Goal: Understand process/instructions: Learn about a topic

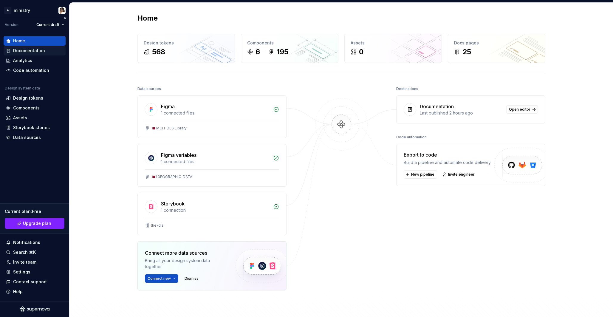
click at [34, 51] on div "Documentation" at bounding box center [29, 51] width 32 height 6
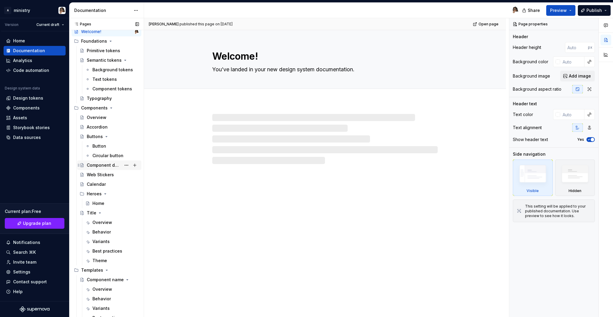
scroll to position [17, 0]
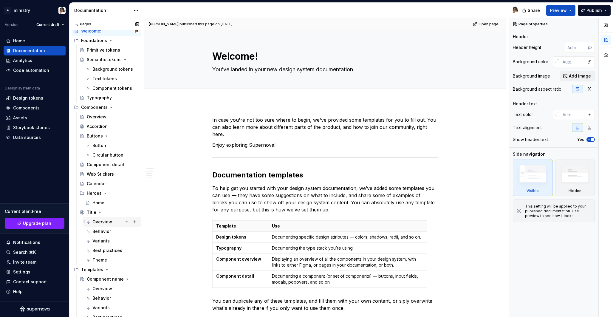
click at [102, 222] on div "Overview" at bounding box center [102, 222] width 20 height 6
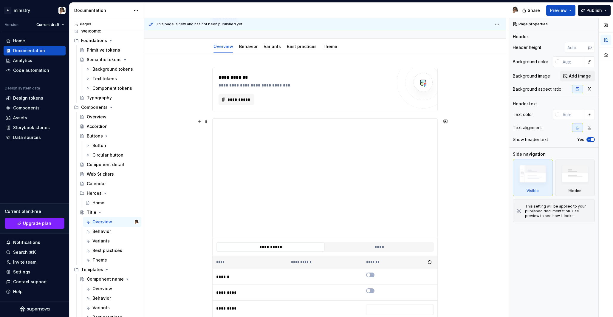
scroll to position [59, 0]
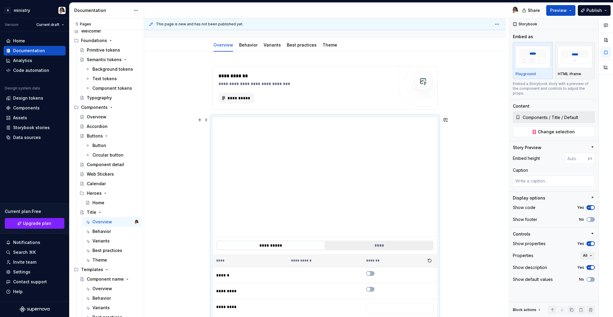
click at [384, 248] on button "****" at bounding box center [379, 245] width 108 height 9
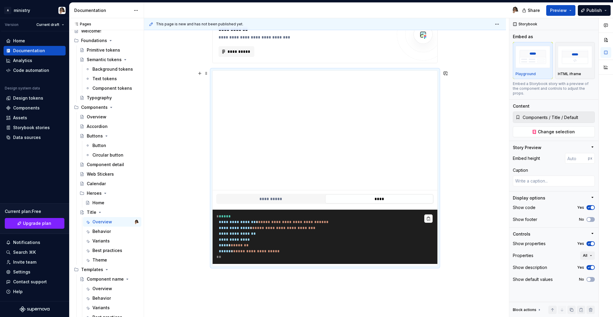
scroll to position [107, 0]
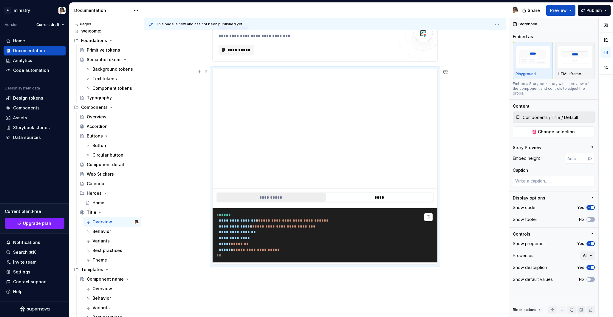
click at [291, 196] on button "**********" at bounding box center [271, 197] width 108 height 9
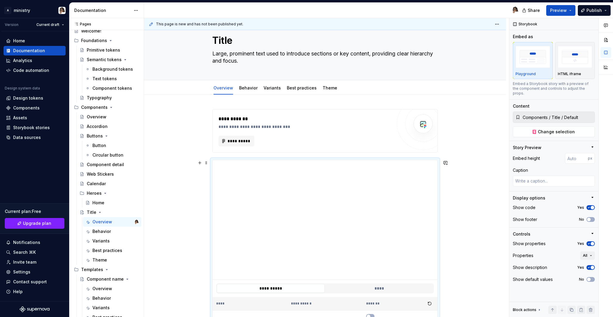
scroll to position [0, 0]
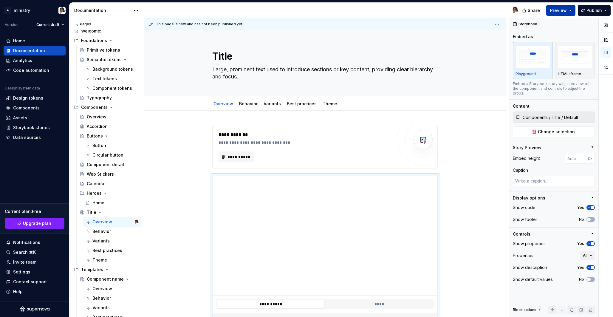
click at [564, 10] on span "Preview" at bounding box center [558, 10] width 17 height 6
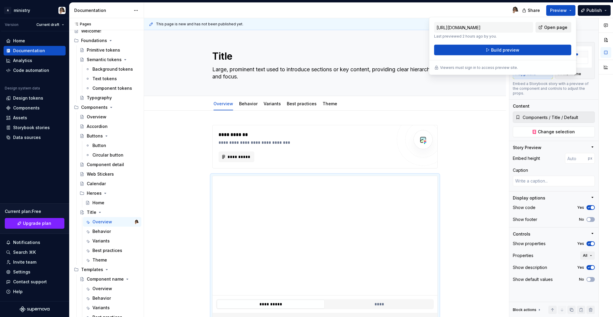
click at [552, 27] on span "Open page" at bounding box center [555, 27] width 23 height 6
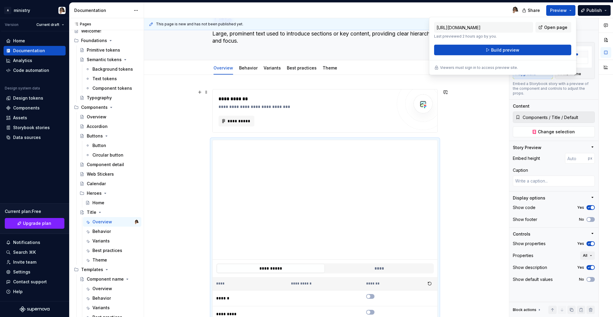
scroll to position [38, 0]
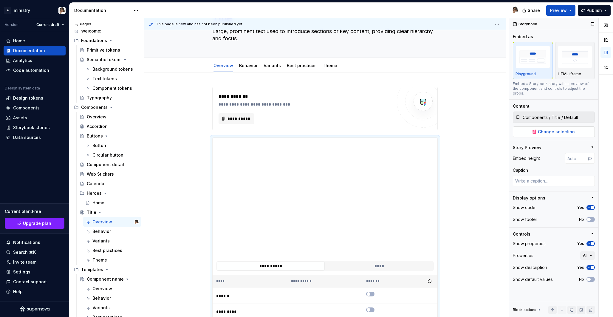
click at [527, 128] on button "Change selection" at bounding box center [554, 131] width 82 height 11
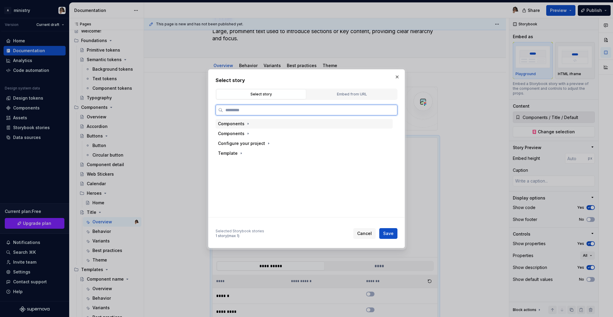
click at [259, 122] on div "Components" at bounding box center [304, 124] width 177 height 10
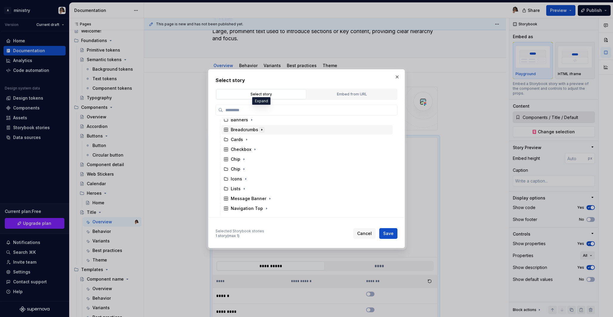
scroll to position [80, 0]
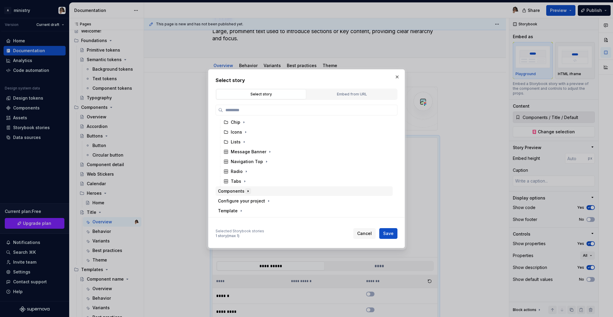
click at [245, 188] on button "button" at bounding box center [248, 191] width 6 height 6
click at [239, 190] on div "Title" at bounding box center [236, 191] width 10 height 6
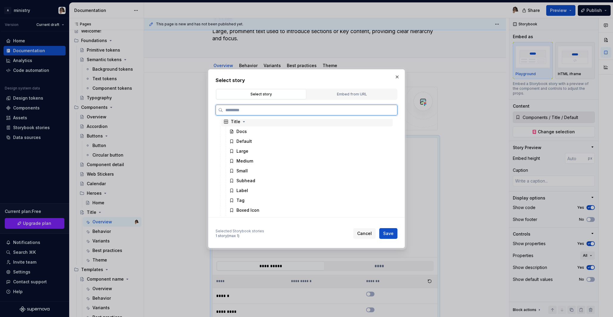
scroll to position [267, 0]
click at [246, 153] on div "Large" at bounding box center [243, 152] width 12 height 6
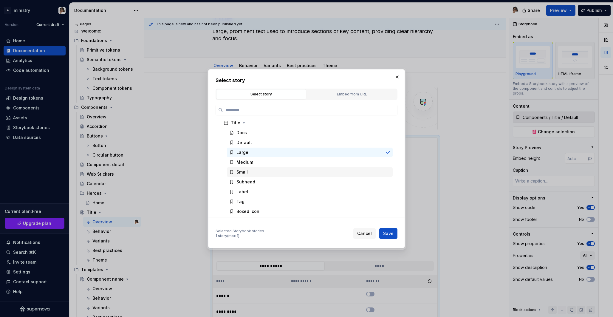
scroll to position [297, 0]
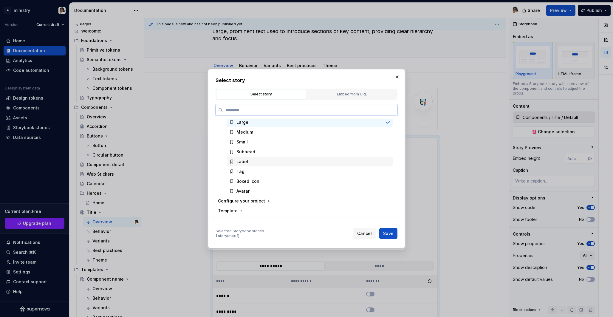
click at [293, 161] on div "Label" at bounding box center [310, 162] width 166 height 10
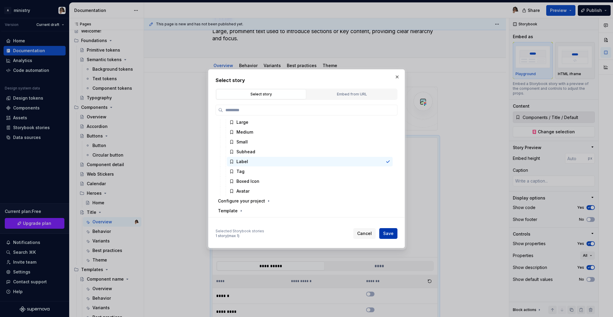
click at [390, 236] on span "Save" at bounding box center [388, 234] width 10 height 6
type textarea "*"
type input "Components / Title / Label"
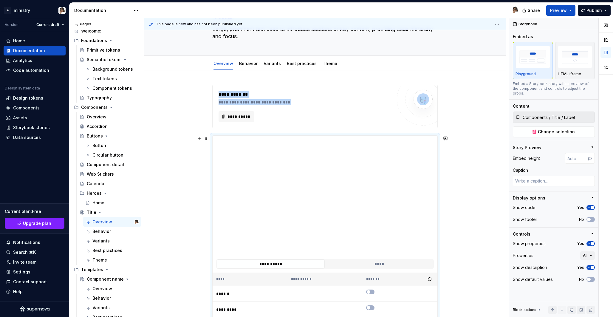
scroll to position [23, 0]
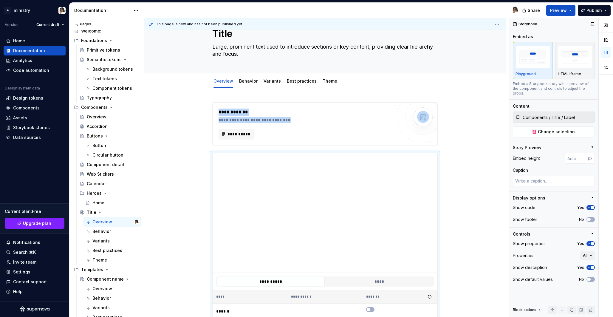
click at [591, 242] on span "button" at bounding box center [593, 244] width 4 height 4
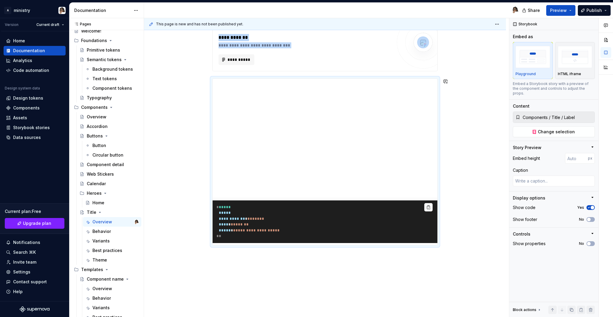
scroll to position [97, 0]
click at [591, 218] on icon "button" at bounding box center [589, 220] width 5 height 4
click at [591, 218] on span "button" at bounding box center [593, 220] width 4 height 4
click at [590, 206] on icon "button" at bounding box center [589, 208] width 5 height 4
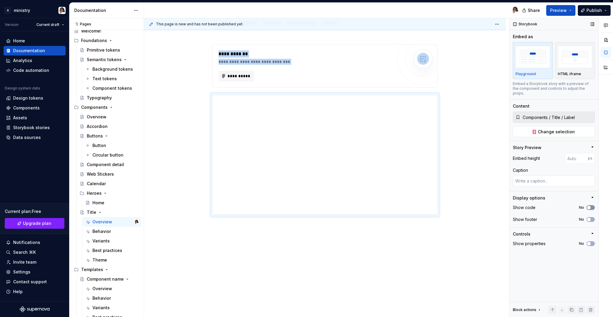
scroll to position [81, 0]
click at [590, 206] on span "button" at bounding box center [589, 208] width 4 height 4
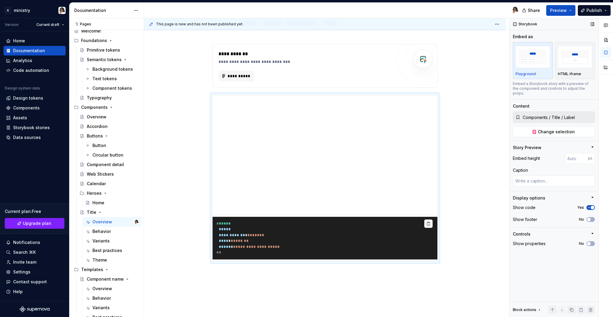
click at [556, 158] on div "Embed height px" at bounding box center [554, 158] width 82 height 11
click at [574, 153] on input "number" at bounding box center [576, 158] width 23 height 11
click at [556, 153] on div "Embed height px" at bounding box center [554, 158] width 82 height 11
click at [574, 154] on input "number" at bounding box center [576, 158] width 23 height 11
click at [413, 269] on div "**********" at bounding box center [325, 197] width 362 height 334
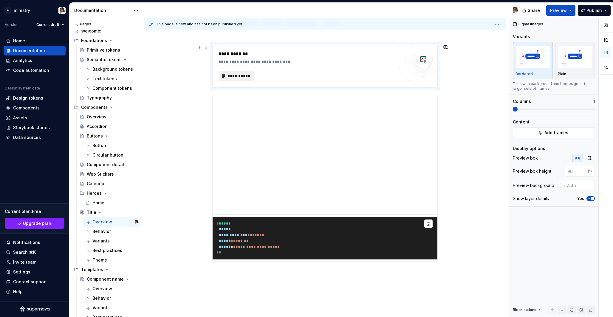
click at [238, 73] on span "**********" at bounding box center [238, 76] width 23 height 6
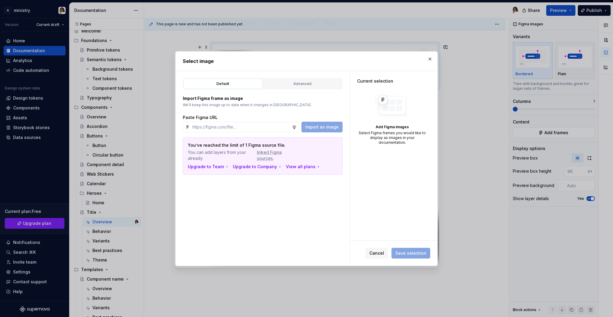
type textarea "*"
click at [288, 83] on div "Advanced" at bounding box center [302, 84] width 75 height 6
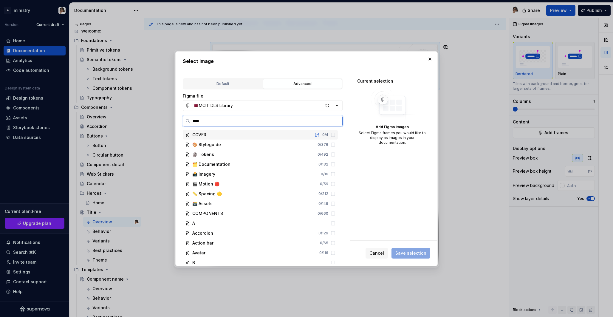
type input "*****"
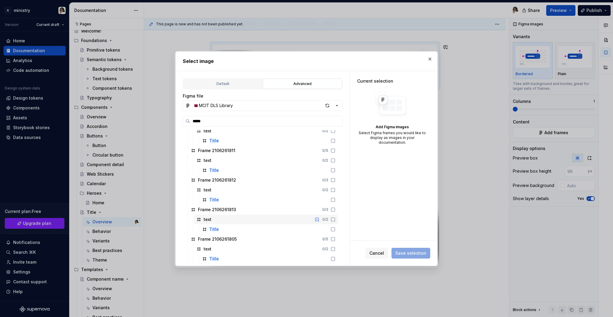
scroll to position [815, 0]
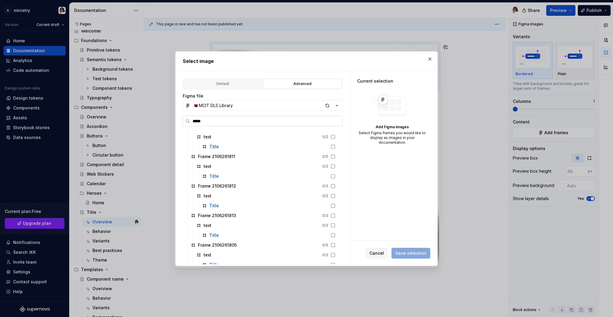
click at [337, 121] on input "*****" at bounding box center [266, 121] width 152 height 6
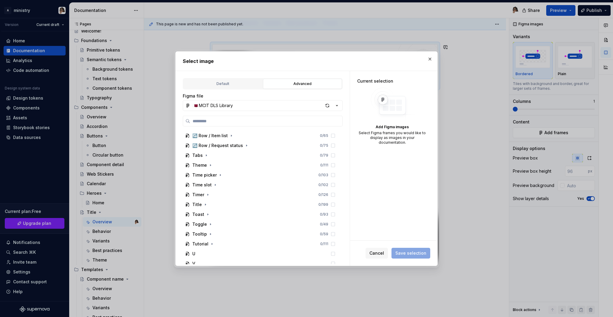
scroll to position [1635, 0]
click at [205, 203] on icon "button" at bounding box center [205, 202] width 1 height 1
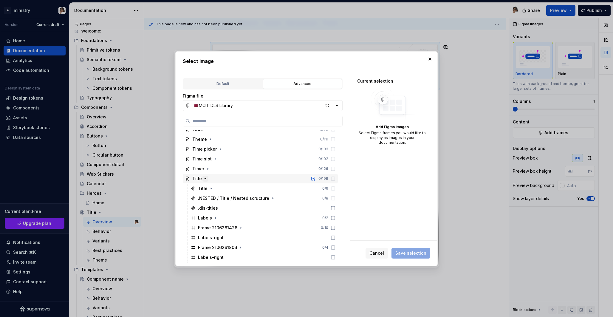
scroll to position [1670, 0]
click at [209, 176] on icon "button" at bounding box center [211, 177] width 5 height 5
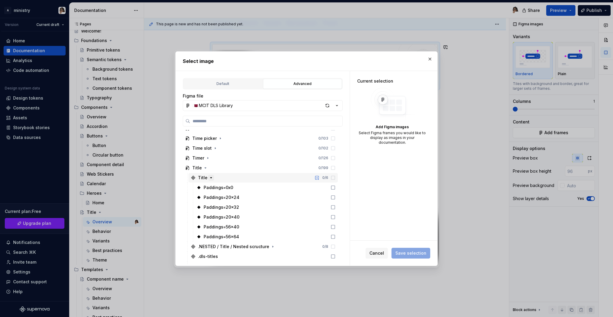
click at [209, 176] on icon "button" at bounding box center [211, 177] width 5 height 5
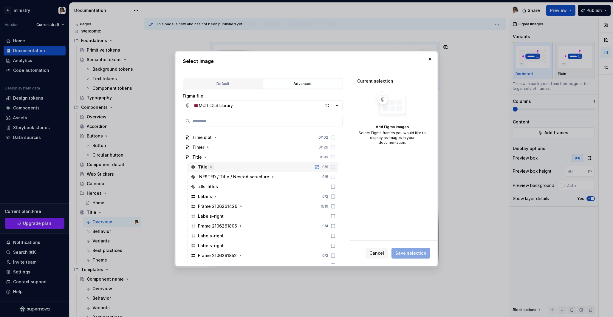
scroll to position [1682, 0]
click at [211, 185] on div ".dls-titles" at bounding box center [208, 185] width 20 height 6
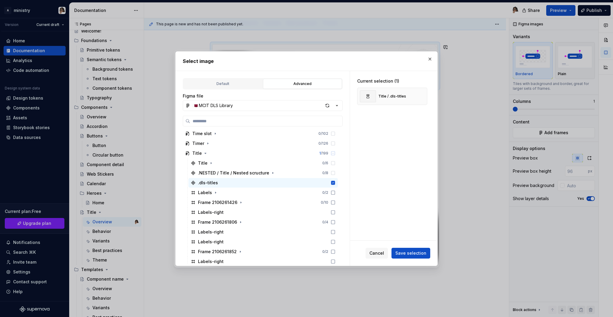
scroll to position [1679, 0]
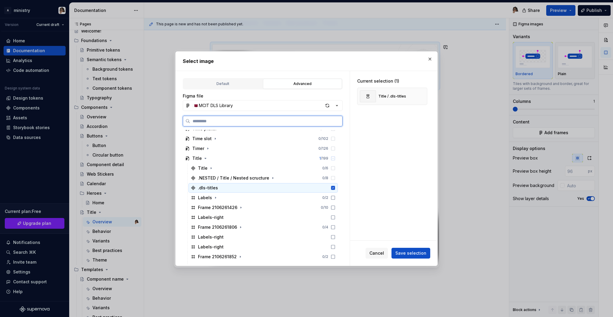
click at [237, 186] on div ".dls-titles" at bounding box center [262, 188] width 149 height 10
click at [209, 166] on icon "button" at bounding box center [211, 168] width 5 height 5
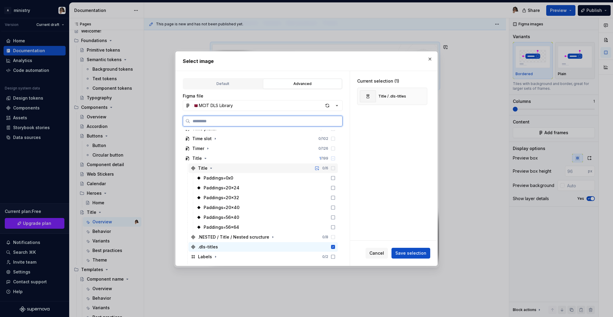
click at [201, 168] on div "Title" at bounding box center [203, 168] width 10 height 6
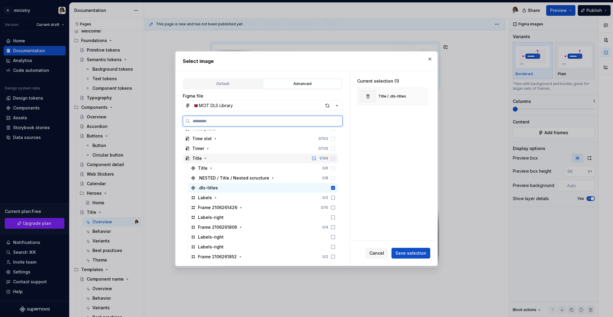
click at [336, 160] on icon at bounding box center [333, 158] width 5 height 5
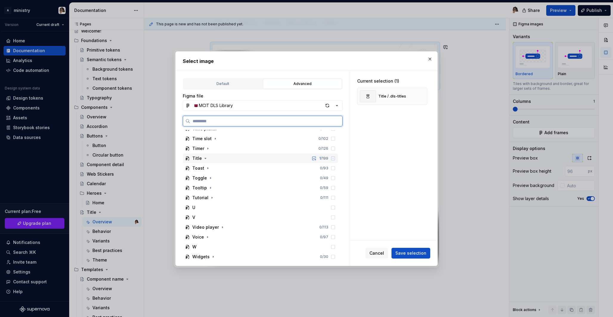
click at [336, 159] on icon at bounding box center [333, 158] width 5 height 5
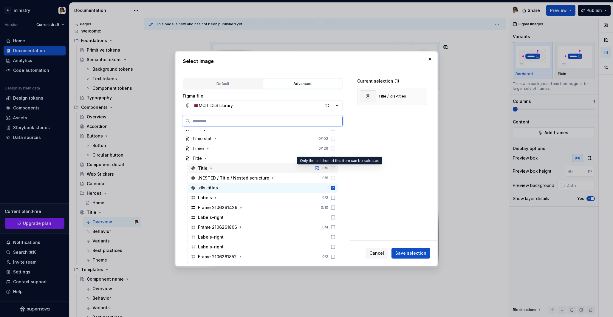
click at [336, 168] on icon at bounding box center [333, 168] width 5 height 5
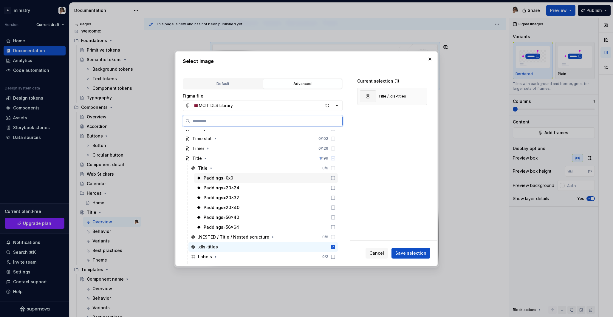
click at [336, 176] on icon at bounding box center [333, 178] width 5 height 5
click at [335, 248] on icon at bounding box center [333, 247] width 4 height 4
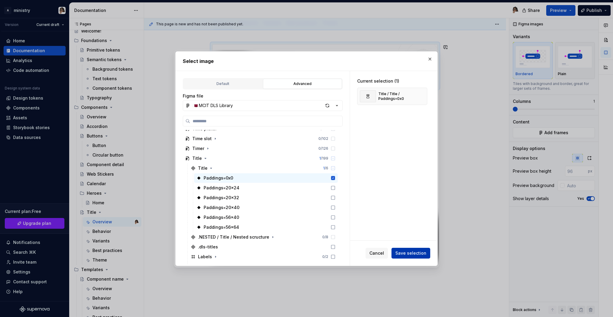
click at [420, 253] on span "Save selection" at bounding box center [410, 253] width 31 height 6
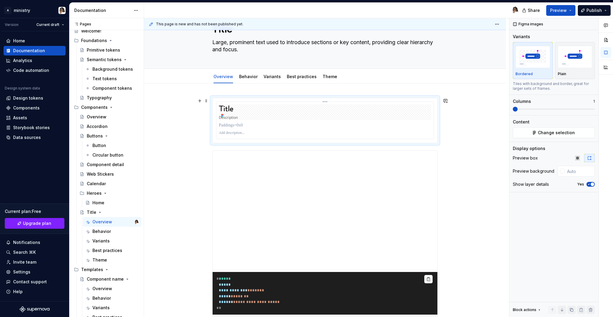
scroll to position [25, 0]
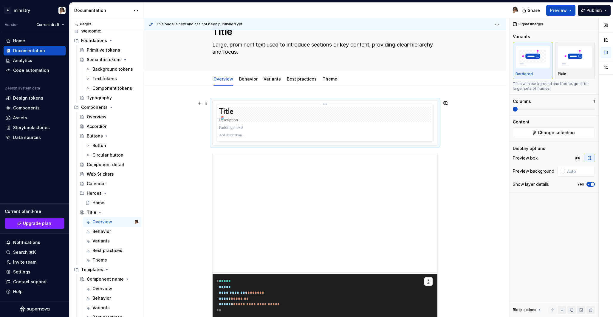
click at [267, 117] on img at bounding box center [325, 115] width 212 height 16
click at [575, 70] on div "Plain" at bounding box center [575, 61] width 35 height 32
click at [534, 67] on img "button" at bounding box center [533, 57] width 35 height 22
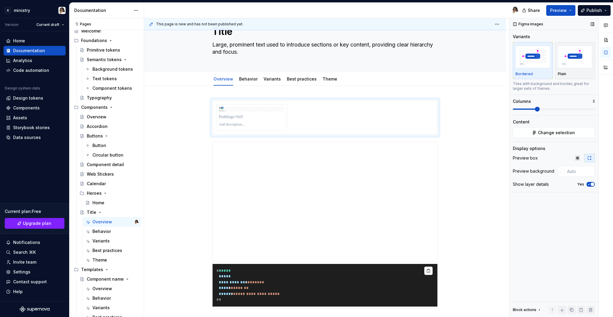
click at [536, 109] on span at bounding box center [554, 109] width 82 height 1
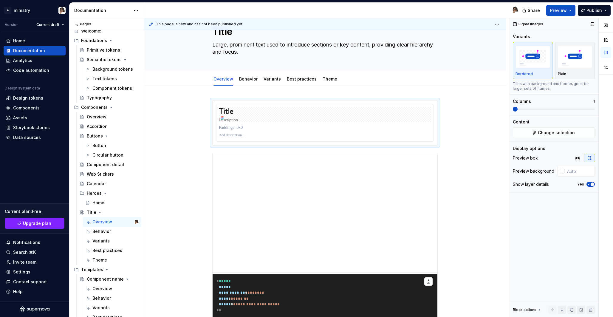
click at [513, 110] on span at bounding box center [513, 109] width 0 height 1
click at [553, 130] on span "Change selection" at bounding box center [556, 133] width 37 height 6
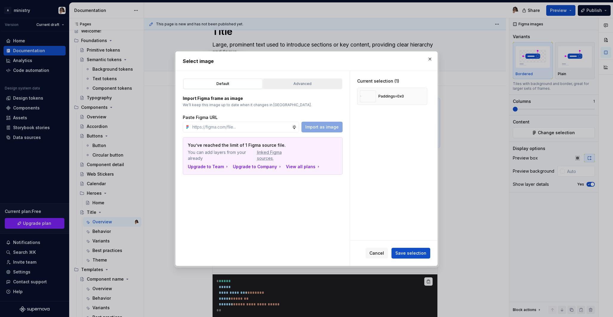
click at [301, 82] on div "Advanced" at bounding box center [302, 84] width 75 height 6
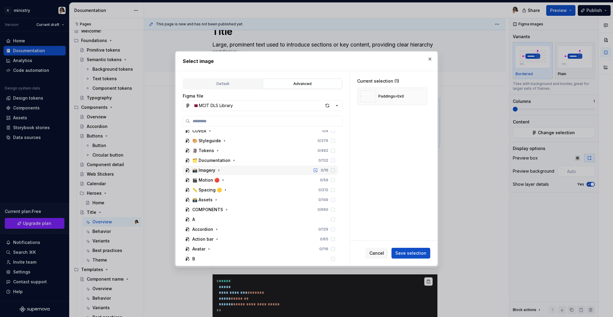
scroll to position [6, 0]
click at [329, 106] on div "button" at bounding box center [327, 105] width 8 height 8
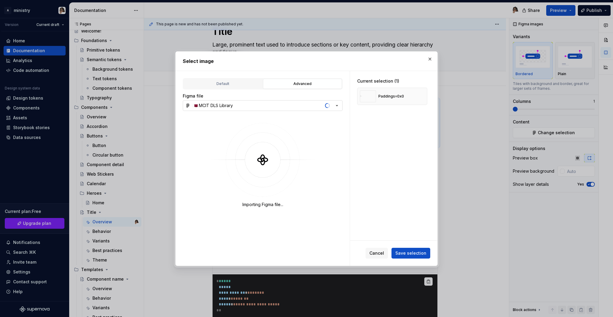
click at [338, 107] on icon "button" at bounding box center [337, 106] width 6 height 6
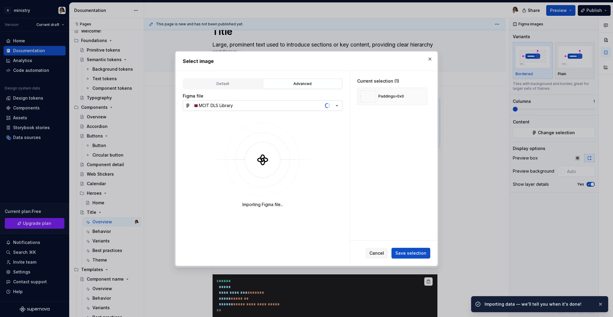
click at [338, 107] on div "Select image Default Advanced Import Figma frame as image We’ll keep this image…" at bounding box center [306, 158] width 613 height 317
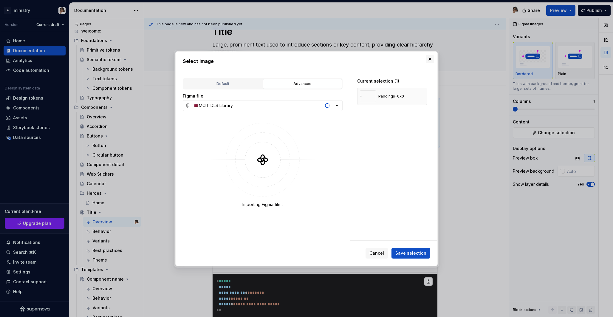
click at [429, 57] on button "button" at bounding box center [430, 59] width 8 height 8
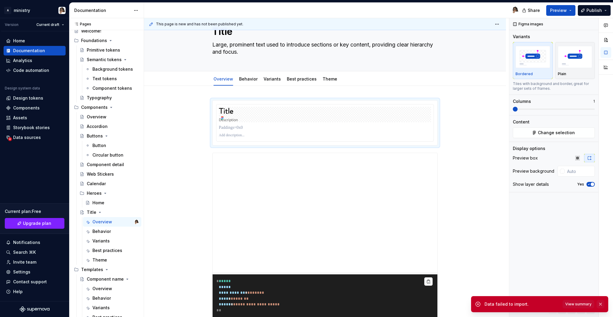
click at [602, 306] on button "button" at bounding box center [601, 304] width 8 height 8
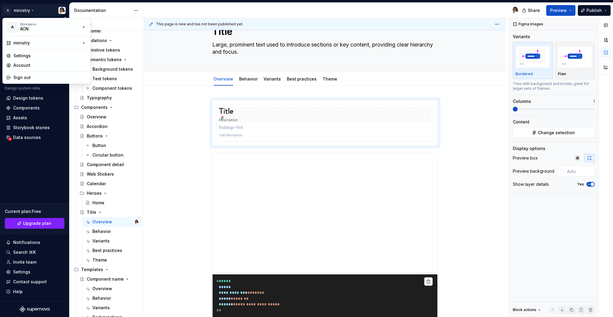
click at [36, 10] on html "A ministry Version Current draft Home Documentation Analytics Code automation D…" at bounding box center [306, 158] width 613 height 317
type textarea "*"
click at [103, 33] on div "GOV Workspace" at bounding box center [119, 36] width 39 height 6
